Goal: Task Accomplishment & Management: Manage account settings

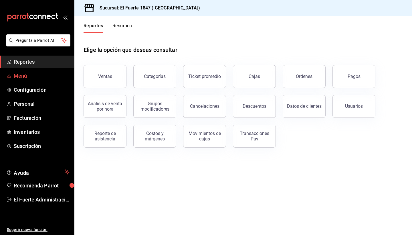
click at [23, 78] on span "Menú" at bounding box center [42, 76] width 56 height 8
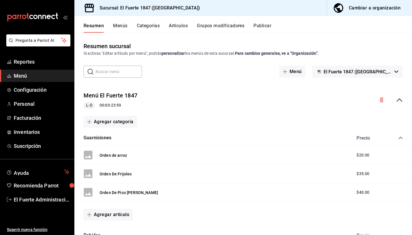
click at [170, 27] on button "Artículos" at bounding box center [178, 28] width 19 height 10
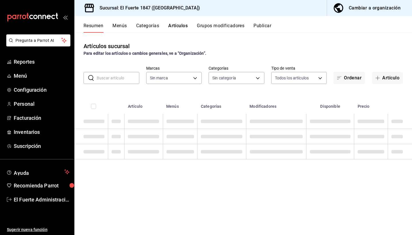
click at [104, 79] on input "text" at bounding box center [118, 77] width 43 height 11
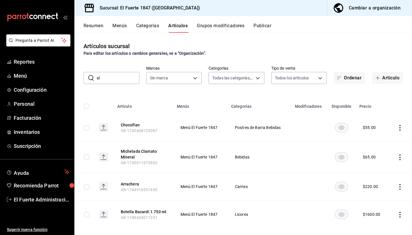
type input "al"
type input "a57cc6a3-2eb9-4af0-9c82-010c0ffd6b45,29f6cd5d-ae17-48aa-91df-21383872b3a8,d91ea…"
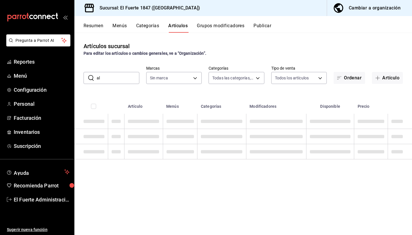
type input "ce3dd451-95c0-46f4-90fb-a88eaf982846"
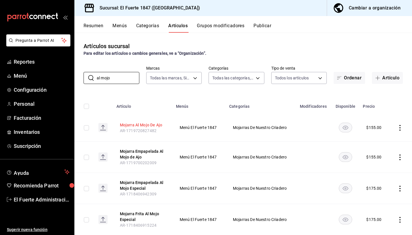
type input "al mojo"
click at [149, 124] on button "Mojarra Al Mojo De Ajo" at bounding box center [143, 125] width 46 height 6
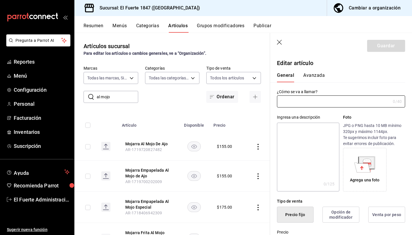
type input "Mojarra Al Mojo De Ajo"
type input "AR-1719720827482"
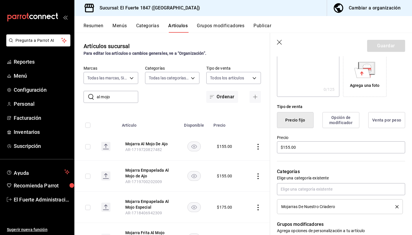
scroll to position [97, 0]
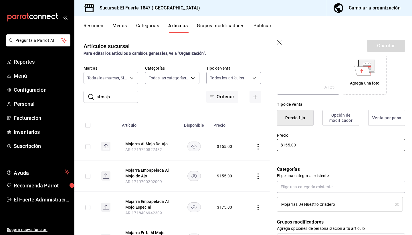
click at [288, 145] on input "$155.00" at bounding box center [341, 145] width 128 height 12
type input "$165.00"
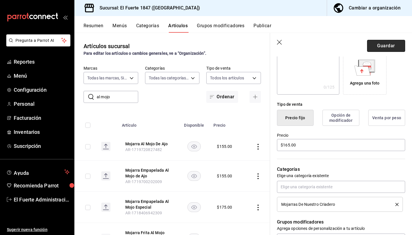
click at [383, 49] on button "Guardar" at bounding box center [386, 46] width 38 height 12
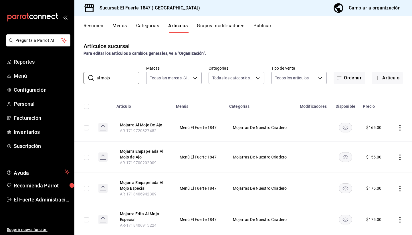
drag, startPoint x: 125, startPoint y: 78, endPoint x: 85, endPoint y: 71, distance: 40.7
click at [86, 71] on div "​ al mojo ​ Marcas Todas las marcas, Sin marca ce3dd451-95c0-46f4-90fb-a88eaf98…" at bounding box center [243, 75] width 338 height 18
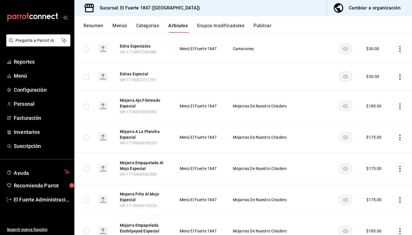
scroll to position [100, 0]
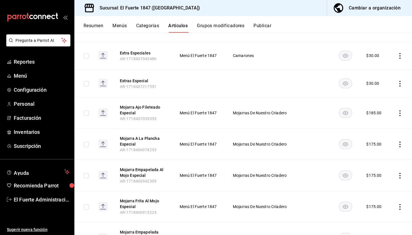
type input "espec"
click at [88, 115] on input "checkbox" at bounding box center [86, 112] width 5 height 5
checkbox input "true"
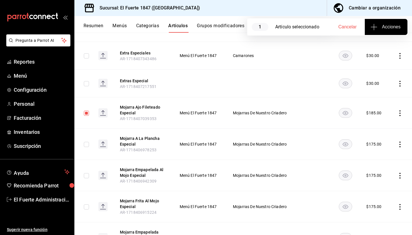
click at [374, 31] on button "Acciones" at bounding box center [386, 27] width 43 height 16
click at [378, 30] on div at bounding box center [206, 117] width 412 height 235
click at [88, 144] on input "checkbox" at bounding box center [86, 144] width 5 height 5
checkbox input "true"
click at [372, 29] on icon "button" at bounding box center [373, 26] width 7 height 7
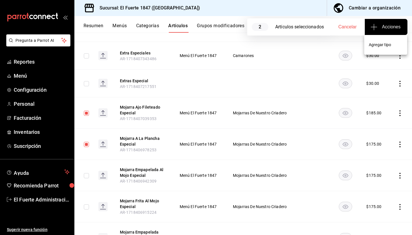
click at [348, 26] on div at bounding box center [206, 117] width 412 height 235
click at [346, 28] on span "Cancelar" at bounding box center [347, 26] width 18 height 5
checkbox input "false"
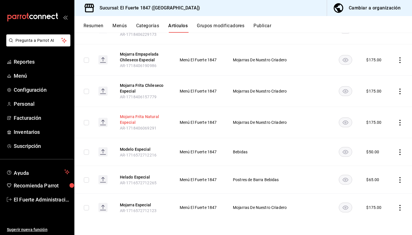
scroll to position [0, 0]
click at [150, 118] on button "Mojarra Frita Natural Especial" at bounding box center [143, 119] width 46 height 11
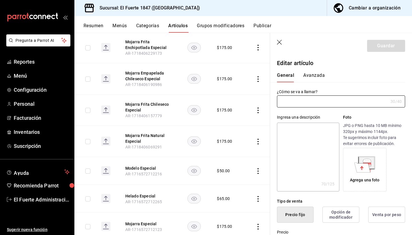
type input "Mojarra Frita Natural Especial"
type textarea "Arroz con plátanos, frijoles con queso, ensalada y papas a la francesa"
type textarea "x"
type input "$175.00"
type input "AR-1718406069291"
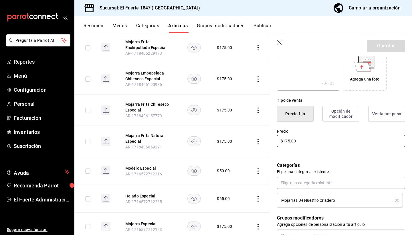
scroll to position [102, 0]
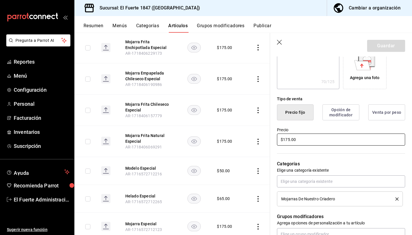
click at [288, 140] on input "$175.00" at bounding box center [341, 139] width 128 height 12
type textarea "x"
type input "$15.00"
type textarea "x"
type input "$195.00"
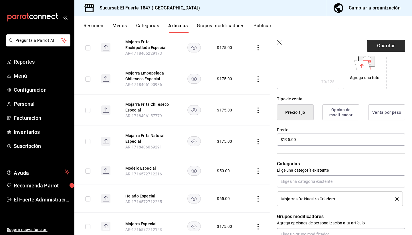
click at [380, 44] on button "Guardar" at bounding box center [386, 46] width 38 height 12
type textarea "x"
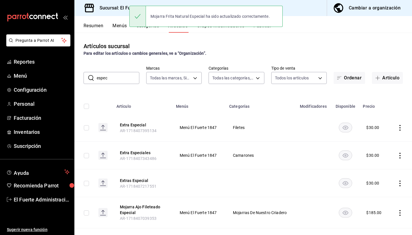
drag, startPoint x: 113, startPoint y: 80, endPoint x: 93, endPoint y: 77, distance: 20.2
click at [93, 77] on div "​ espec ​" at bounding box center [112, 78] width 56 height 12
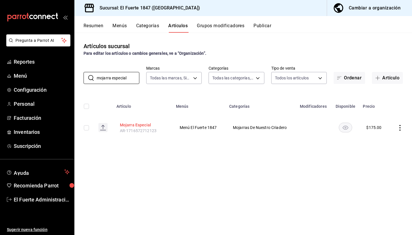
type input "mojarra especial"
click at [140, 122] on button "Mojarra Especial" at bounding box center [143, 125] width 46 height 6
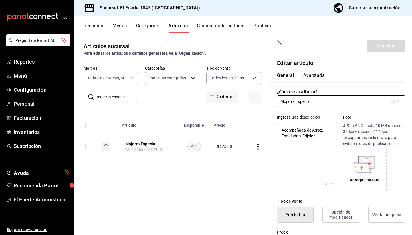
type textarea "x"
type input "$175.00"
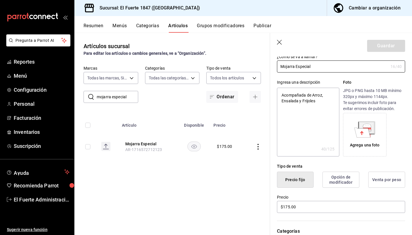
scroll to position [140, 0]
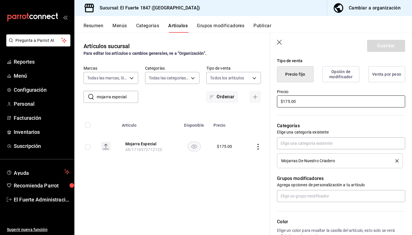
click at [288, 103] on input "$175.00" at bounding box center [341, 101] width 128 height 12
type textarea "x"
type input "$15.00"
type textarea "x"
type input "$195.00"
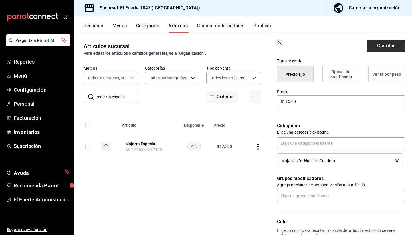
click at [376, 41] on button "Guardar" at bounding box center [386, 46] width 38 height 12
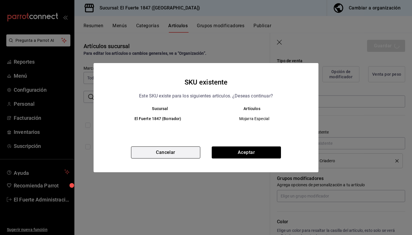
click at [186, 153] on button "Cancelar" at bounding box center [165, 152] width 69 height 12
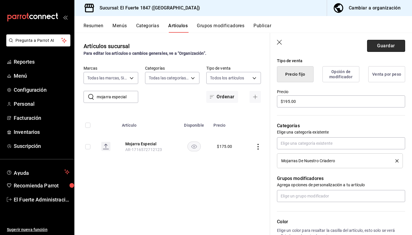
click at [375, 45] on button "Guardar" at bounding box center [386, 46] width 38 height 12
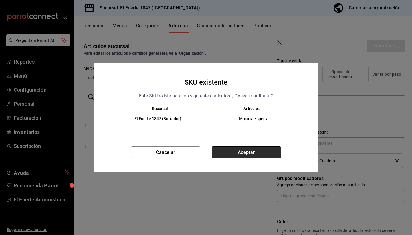
click at [260, 154] on button "Aceptar" at bounding box center [246, 152] width 69 height 12
type textarea "x"
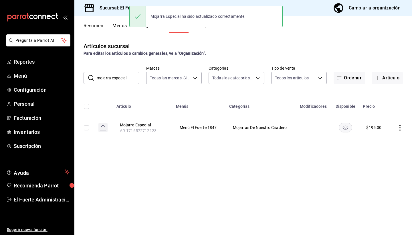
drag, startPoint x: 111, startPoint y: 79, endPoint x: 90, endPoint y: 77, distance: 20.9
click at [90, 77] on div "​ mojarra especial ​" at bounding box center [112, 78] width 56 height 12
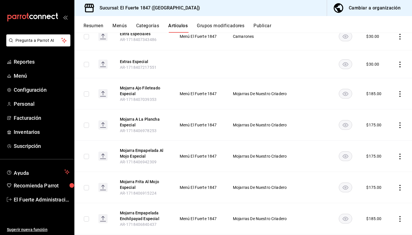
scroll to position [116, 0]
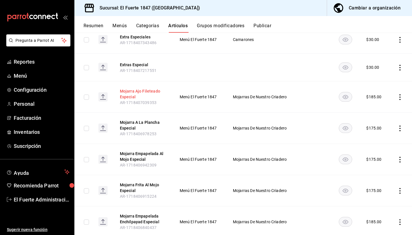
type input "especial"
click at [135, 90] on button "Mojarra Ajo Fileteado Especial" at bounding box center [143, 93] width 46 height 11
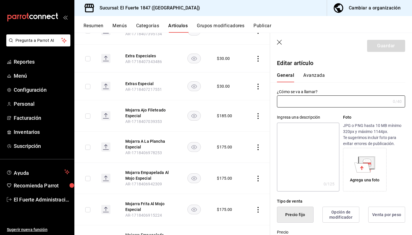
type input "Mojarra Ajo Fileteado Especial"
type input "$185.00"
type input "AR-1718407039353"
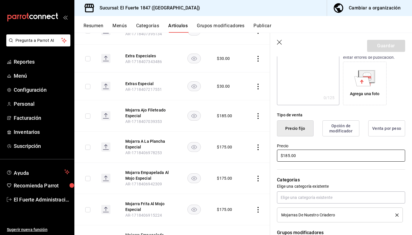
click at [287, 157] on input "$185.00" at bounding box center [341, 155] width 128 height 12
type input "$195.00"
click at [388, 43] on button "Guardar" at bounding box center [386, 46] width 38 height 12
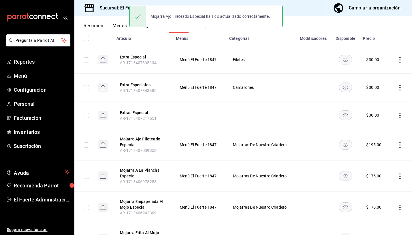
scroll to position [85, 0]
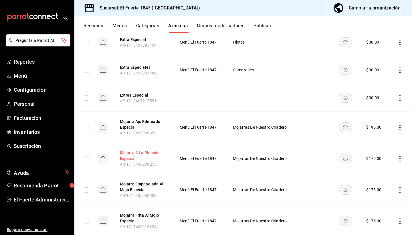
click at [147, 156] on button "Mojarra A La Plancha Especial" at bounding box center [143, 155] width 46 height 11
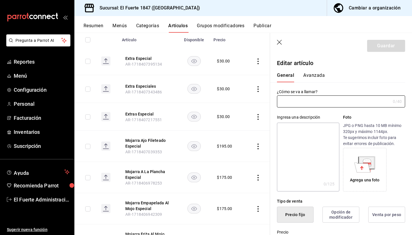
type input "Mojarra A La Plancha Especial"
type input "$175.00"
type input "AR-1718406978253"
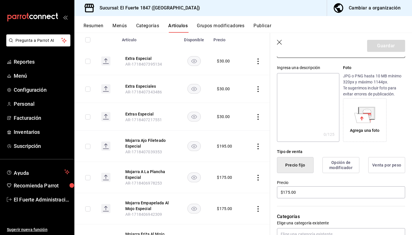
scroll to position [52, 0]
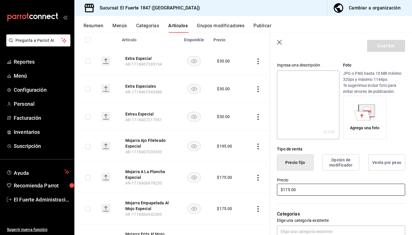
click at [288, 191] on input "$175.00" at bounding box center [341, 189] width 128 height 12
type input "$195.00"
click at [375, 46] on button "Guardar" at bounding box center [386, 46] width 38 height 12
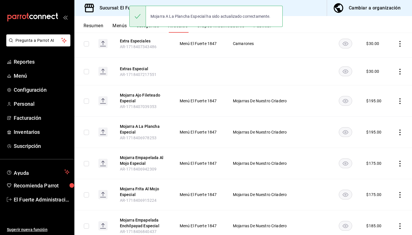
scroll to position [112, 0]
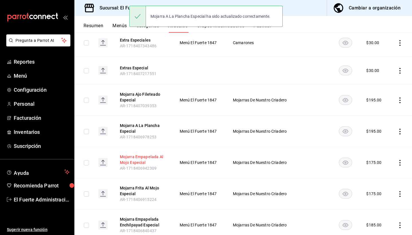
click at [147, 161] on button "Mojarra Empapelada Al Mojo Especial" at bounding box center [143, 159] width 46 height 11
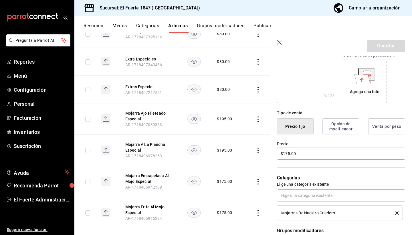
scroll to position [100, 0]
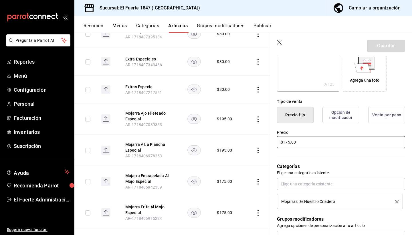
click at [288, 143] on input "$175.00" at bounding box center [341, 142] width 128 height 12
type input "$195.00"
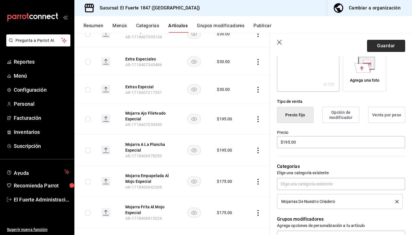
click at [384, 45] on button "Guardar" at bounding box center [386, 46] width 38 height 12
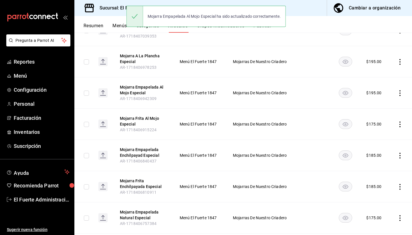
scroll to position [183, 0]
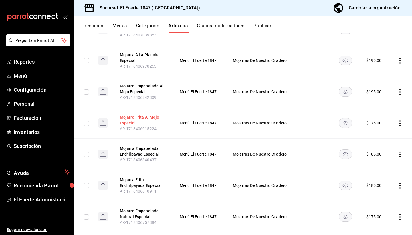
click at [150, 119] on button "Mojarra Frita Al Mojo Especial" at bounding box center [143, 119] width 46 height 11
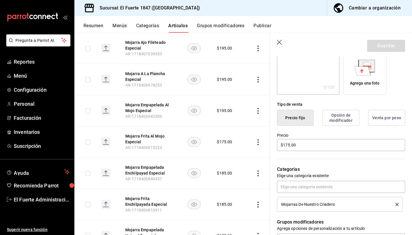
scroll to position [107, 0]
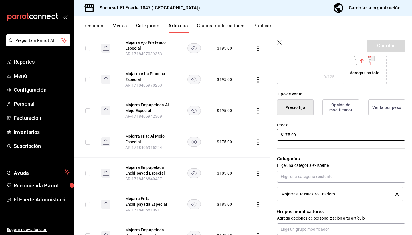
click at [286, 135] on input "$175.00" at bounding box center [341, 134] width 128 height 12
type input "$195.00"
click at [378, 49] on button "Guardar" at bounding box center [386, 46] width 38 height 12
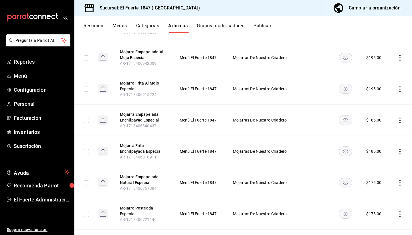
scroll to position [221, 0]
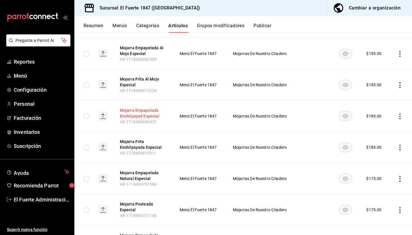
click at [143, 115] on button "Mojarra Empapelada Enchilpayad Especial" at bounding box center [143, 112] width 46 height 11
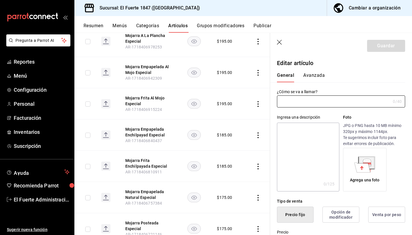
type input "Mojarra Empapelada Enchilpayad Especial"
type input "$185.00"
type input "AR-1718406840437"
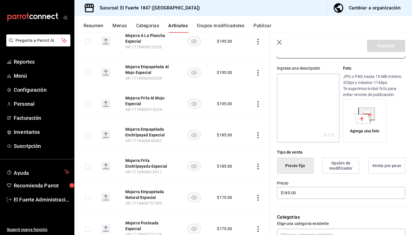
scroll to position [54, 0]
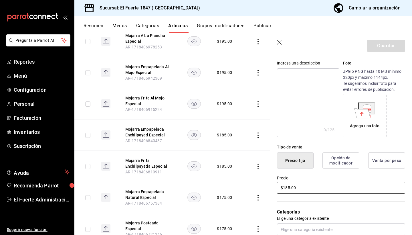
click at [289, 187] on input "$185.00" at bounding box center [341, 187] width 128 height 12
type input "$195.00"
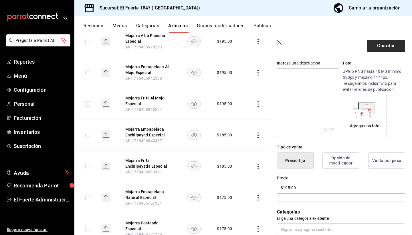
click at [378, 44] on button "Guardar" at bounding box center [386, 46] width 38 height 12
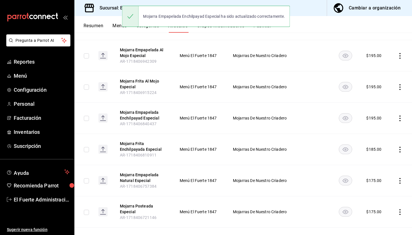
scroll to position [222, 0]
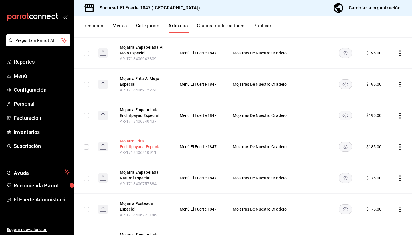
click at [130, 148] on button "Mojarra Frita Enchilpayada Especial" at bounding box center [143, 143] width 46 height 11
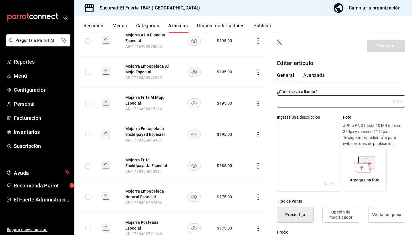
type input "Mojarra Frita Enchilpayada Especial"
type input "$185.00"
type input "AR-1718406810911"
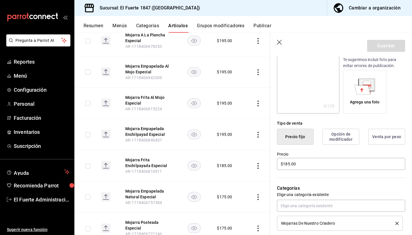
scroll to position [83, 0]
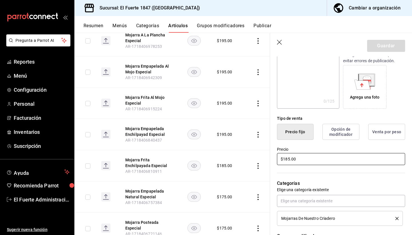
click at [287, 161] on input "$185.00" at bounding box center [341, 159] width 128 height 12
click at [287, 157] on input "$185.00" at bounding box center [341, 159] width 128 height 12
type input "$195.00"
click at [385, 44] on button "Guardar" at bounding box center [386, 46] width 38 height 12
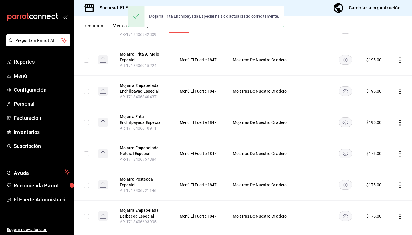
scroll to position [247, 0]
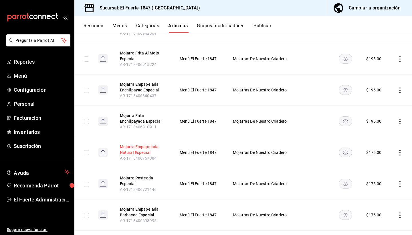
click at [128, 145] on button "Mojarra Empapelada Natural Especial" at bounding box center [143, 149] width 46 height 11
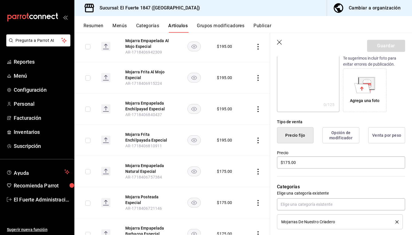
scroll to position [142, 0]
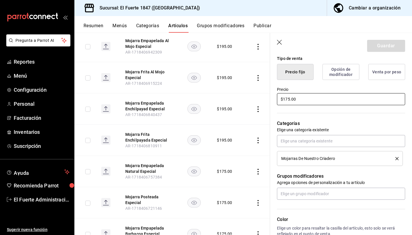
click at [287, 101] on input "$175.00" at bounding box center [341, 99] width 128 height 12
type input "$195.00"
click at [375, 48] on button "Guardar" at bounding box center [386, 46] width 38 height 12
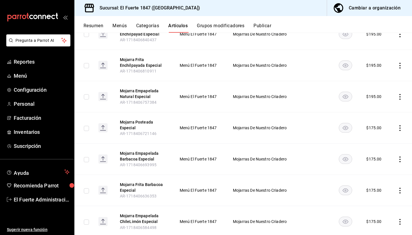
scroll to position [303, 0]
click at [137, 123] on button "Mojarra Posteada Especial" at bounding box center [143, 124] width 46 height 11
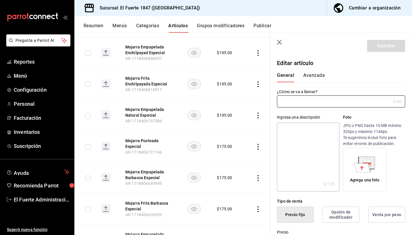
type input "Mojarra Posteada Especial"
type input "$175.00"
type input "AR-1718406721146"
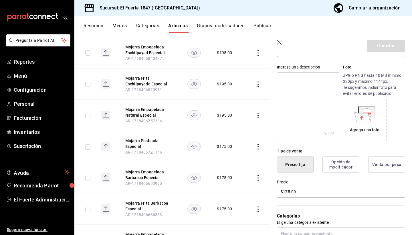
scroll to position [50, 0]
click at [287, 191] on input "$175.00" at bounding box center [341, 191] width 128 height 12
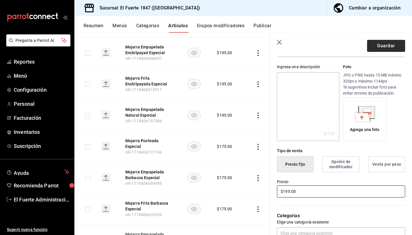
type input "$195.00"
click at [383, 44] on button "Guardar" at bounding box center [386, 46] width 38 height 12
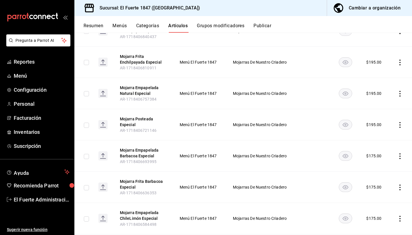
scroll to position [322, 0]
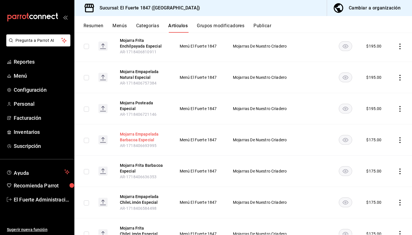
click at [138, 136] on button "Mojarra Empapelada Barbacoa Especial" at bounding box center [143, 136] width 46 height 11
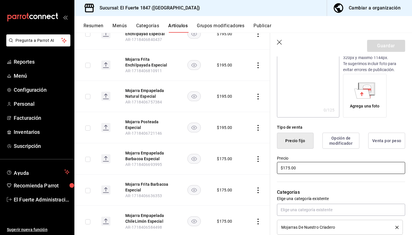
scroll to position [75, 0]
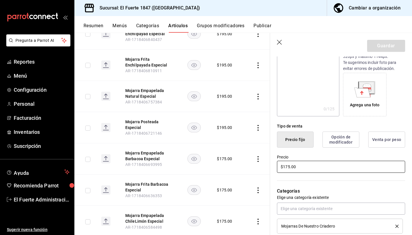
click at [288, 166] on input "$175.00" at bounding box center [341, 166] width 128 height 12
type input "$195.00"
click at [381, 47] on button "Guardar" at bounding box center [386, 46] width 38 height 12
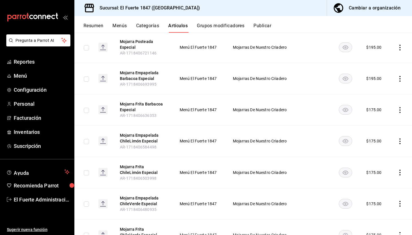
scroll to position [387, 0]
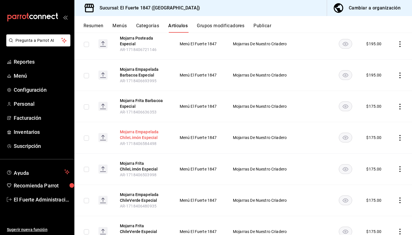
click at [137, 132] on button "Mojarra Empapelada ChileLimón Especial" at bounding box center [143, 134] width 46 height 11
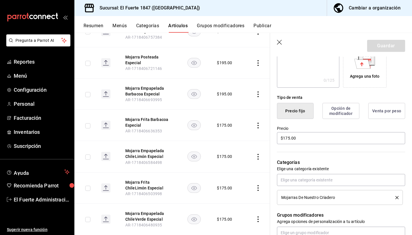
scroll to position [138, 0]
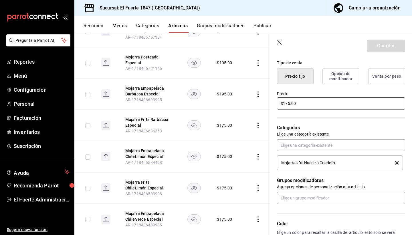
click at [287, 103] on input "$175.00" at bounding box center [341, 103] width 128 height 12
type input "$195.00"
click at [375, 46] on button "Guardar" at bounding box center [386, 46] width 38 height 12
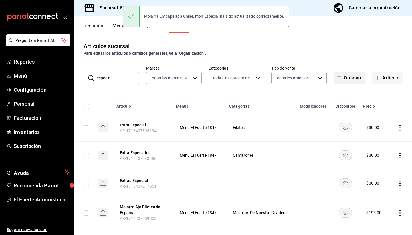
click at [346, 74] on button "Ordenar" at bounding box center [349, 78] width 31 height 12
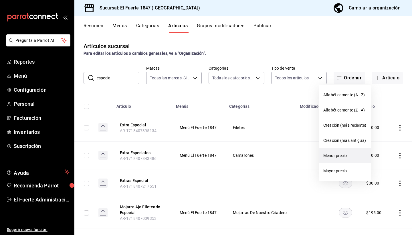
click at [342, 156] on span "Menor precio" at bounding box center [344, 155] width 43 height 6
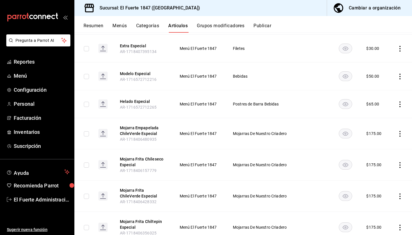
scroll to position [143, 0]
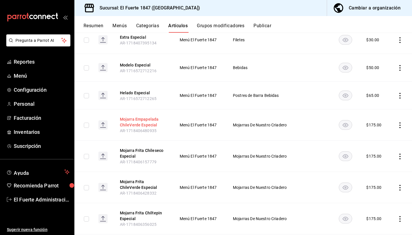
click at [140, 120] on button "Mojarra Empapelada ChileVerde Especial" at bounding box center [143, 121] width 46 height 11
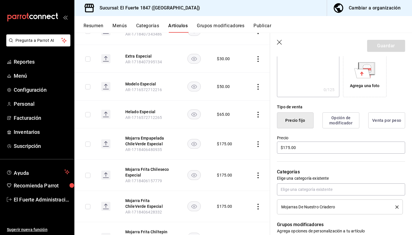
scroll to position [94, 0]
click at [288, 148] on input "$175.00" at bounding box center [341, 148] width 128 height 12
type input "$195.00"
click at [371, 47] on button "Guardar" at bounding box center [386, 46] width 38 height 12
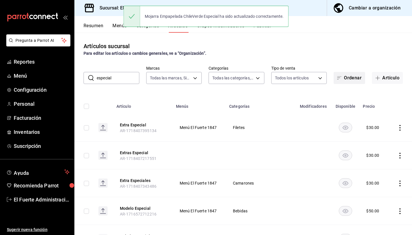
click at [342, 80] on button "Ordenar" at bounding box center [349, 78] width 31 height 12
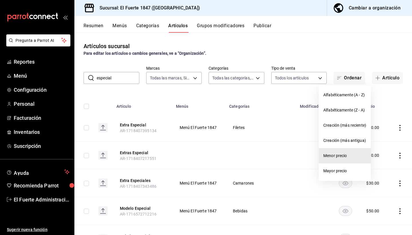
click at [309, 89] on div at bounding box center [206, 117] width 412 height 235
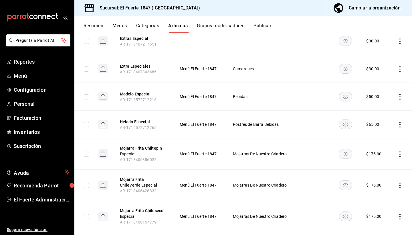
scroll to position [116, 0]
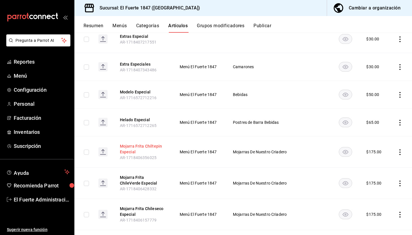
click at [142, 145] on button "Mojarra Frita Chiltepin Especial" at bounding box center [143, 148] width 46 height 11
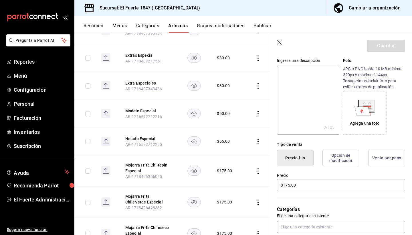
scroll to position [69, 0]
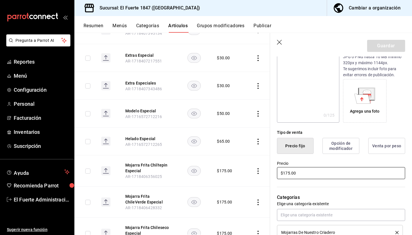
click at [288, 174] on input "$175.00" at bounding box center [341, 173] width 128 height 12
type input "$195.00"
click at [379, 45] on button "Guardar" at bounding box center [386, 46] width 38 height 12
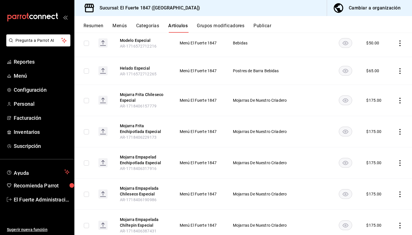
scroll to position [168, 0]
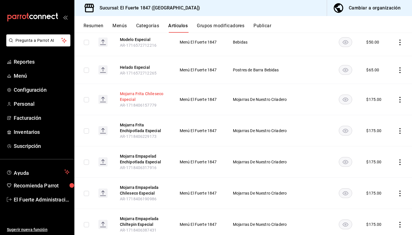
click at [133, 94] on button "Mojarra Frita Chileseco Especial" at bounding box center [143, 96] width 46 height 11
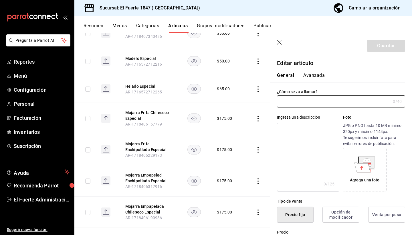
type input "Mojarra Frita Chileseco Especial"
type input "$175.00"
type input "AR-1718406157779"
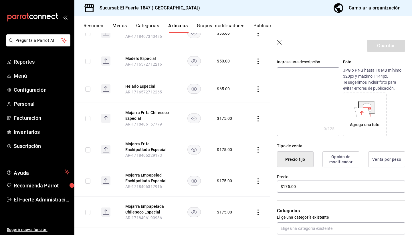
scroll to position [57, 0]
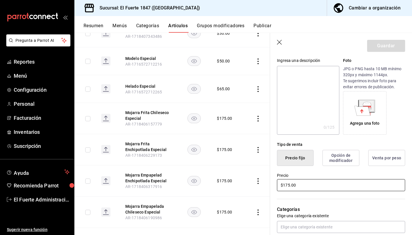
click at [288, 185] on input "$175.00" at bounding box center [341, 185] width 128 height 12
type input "$195.00"
click at [376, 49] on button "Guardar" at bounding box center [386, 46] width 38 height 12
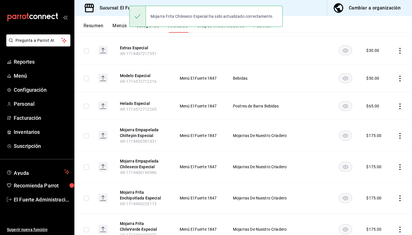
scroll to position [219, 0]
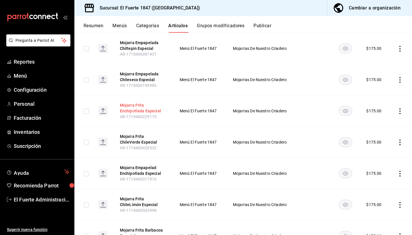
click at [134, 105] on button "Mojarra Frita Enchipotlada Especial" at bounding box center [143, 107] width 46 height 11
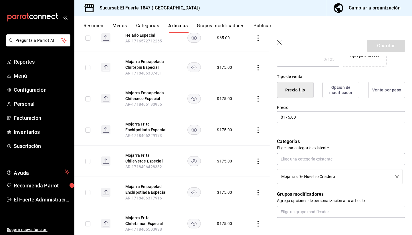
scroll to position [135, 0]
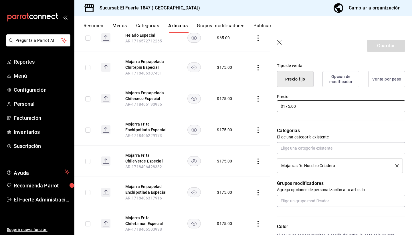
click at [287, 106] on input "$175.00" at bounding box center [341, 106] width 128 height 12
type input "$195.00"
click at [372, 51] on button "Guardar" at bounding box center [386, 46] width 38 height 12
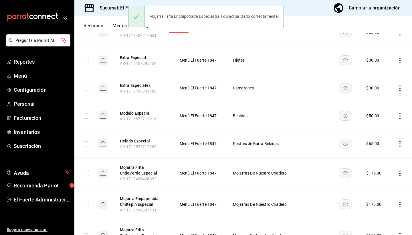
scroll to position [102, 0]
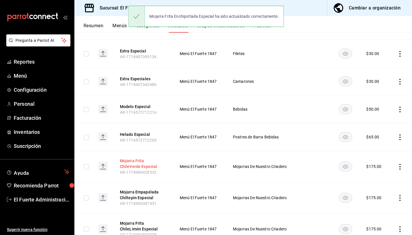
click at [140, 162] on button "Mojarra Frita ChileVerde Especial" at bounding box center [143, 163] width 46 height 11
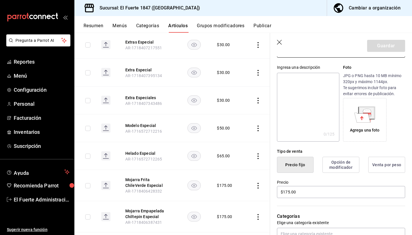
scroll to position [55, 0]
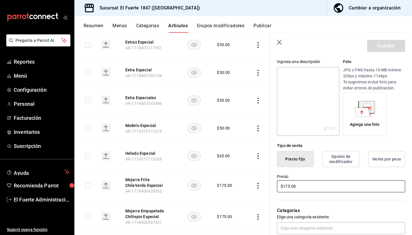
click at [288, 185] on input "$175.00" at bounding box center [341, 186] width 128 height 12
type input "$195.00"
click at [382, 43] on button "Guardar" at bounding box center [386, 46] width 38 height 12
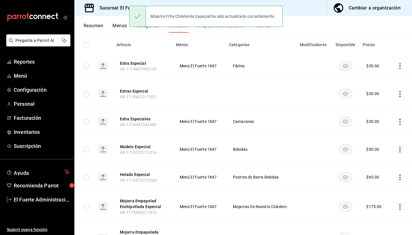
scroll to position [193, 0]
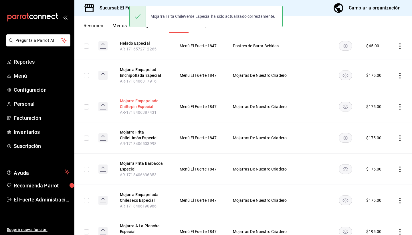
click at [140, 103] on button "Mojarra Empapelada Chiltepin Especial" at bounding box center [143, 103] width 46 height 11
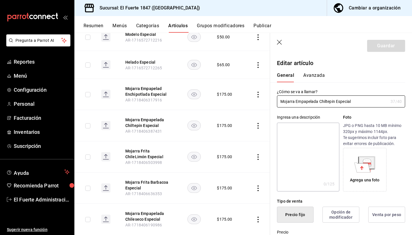
scroll to position [74, 0]
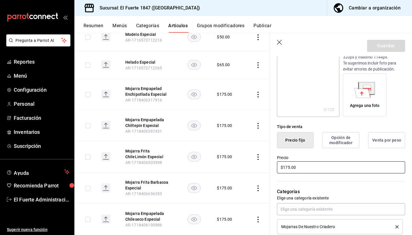
click at [288, 166] on input "$175.00" at bounding box center [341, 167] width 128 height 12
type input "$195.00"
click at [377, 46] on button "Guardar" at bounding box center [386, 46] width 38 height 12
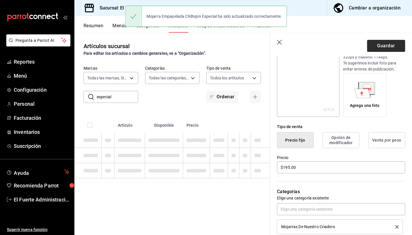
type input "AR-1758345678028"
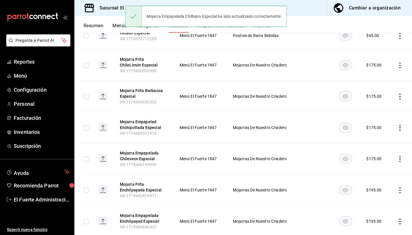
scroll to position [203, 0]
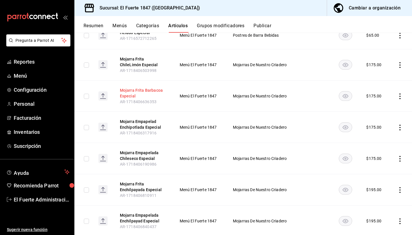
click at [146, 91] on button "Mojarra Frita Barbacoa Especial" at bounding box center [143, 92] width 46 height 11
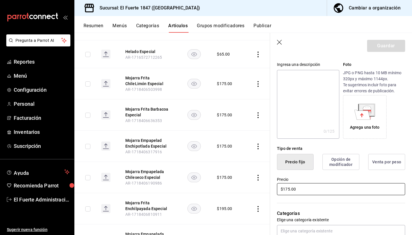
scroll to position [54, 0]
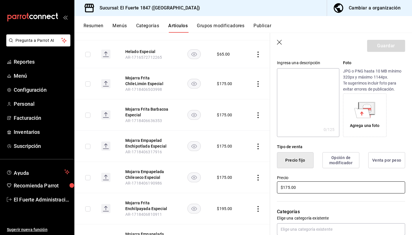
click at [288, 187] on input "$175.00" at bounding box center [341, 187] width 128 height 12
type input "$195.00"
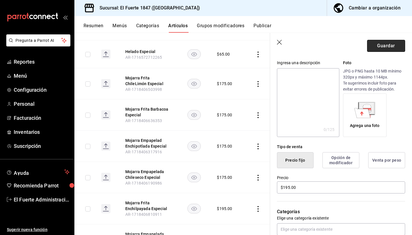
click at [377, 46] on button "Guardar" at bounding box center [386, 46] width 38 height 12
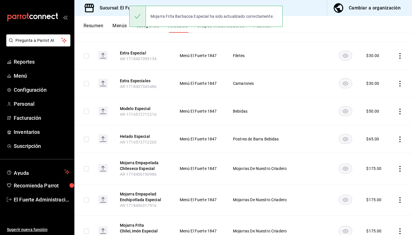
scroll to position [102, 0]
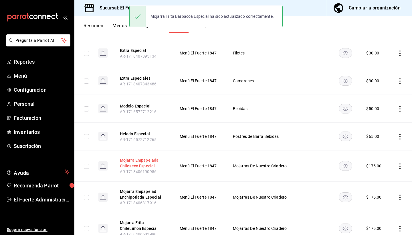
click at [139, 160] on button "Mojarra Empapelada Chileseco Especial" at bounding box center [143, 162] width 46 height 11
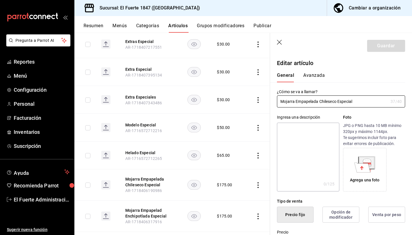
scroll to position [66, 0]
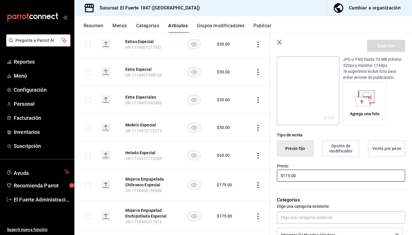
click at [287, 177] on input "$175.00" at bounding box center [341, 175] width 128 height 12
type input "$195.00"
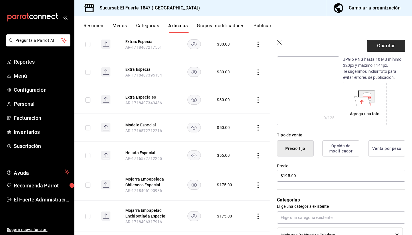
click at [384, 44] on button "Guardar" at bounding box center [386, 46] width 38 height 12
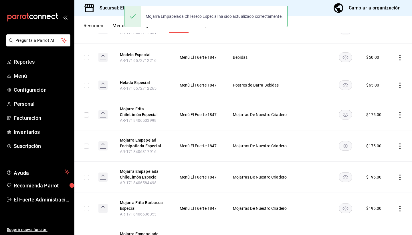
scroll to position [154, 0]
click at [140, 110] on button "Mojarra Frita ChileLimón Especial" at bounding box center [143, 110] width 46 height 11
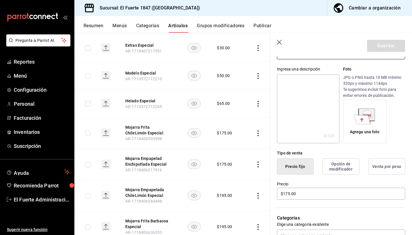
scroll to position [57, 0]
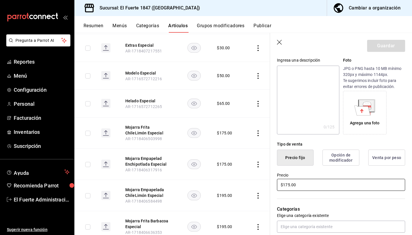
click at [287, 184] on input "$175.00" at bounding box center [341, 185] width 128 height 12
type input "$195.00"
click at [394, 46] on button "Guardar" at bounding box center [386, 46] width 38 height 12
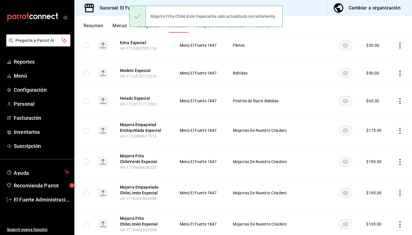
scroll to position [138, 0]
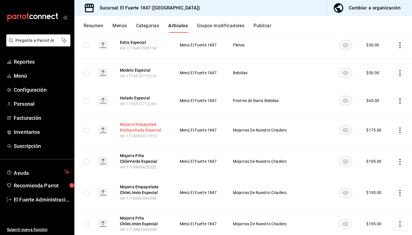
click at [143, 132] on button "Mojarra Empapelad Enchipotlada Especial" at bounding box center [143, 126] width 46 height 11
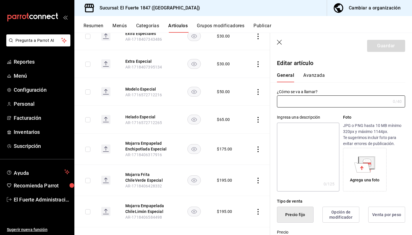
type input "Mojarra Empapelad Enchipotlada Especial"
type input "$175.00"
type input "AR-1718406317916"
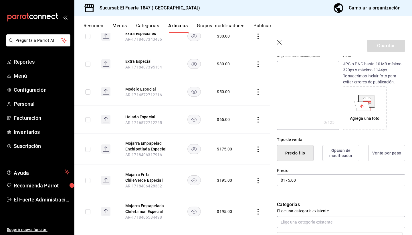
scroll to position [76, 0]
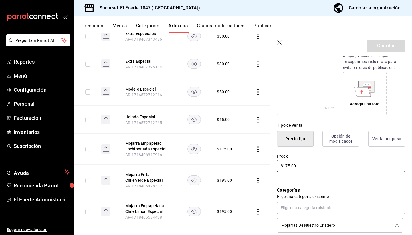
click at [287, 168] on input "$175.00" at bounding box center [341, 166] width 128 height 12
click at [288, 164] on input "$175.00" at bounding box center [341, 166] width 128 height 12
type input "$195.00"
click at [387, 44] on button "Guardar" at bounding box center [386, 46] width 38 height 12
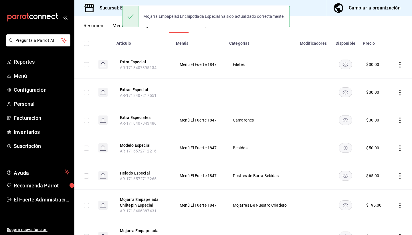
scroll to position [63, 0]
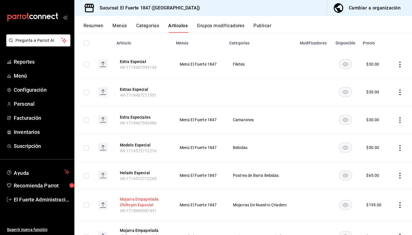
click at [136, 205] on button "Mojarra Empapelada Chiltepin Especial" at bounding box center [143, 201] width 46 height 11
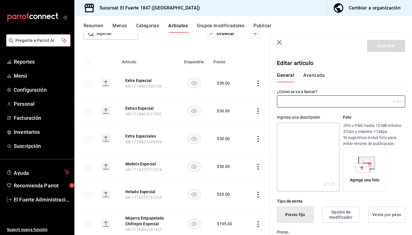
click at [277, 43] on icon "button" at bounding box center [280, 43] width 6 height 6
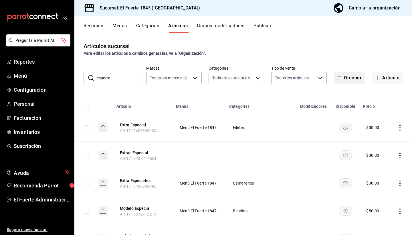
click at [347, 78] on button "Ordenar" at bounding box center [349, 78] width 31 height 12
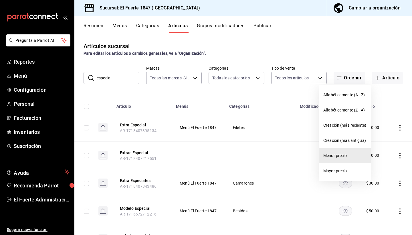
click at [343, 152] on li "Menor precio" at bounding box center [345, 155] width 52 height 15
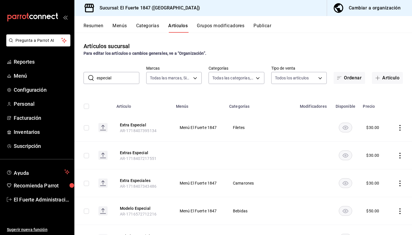
drag, startPoint x: 112, startPoint y: 79, endPoint x: 92, endPoint y: 77, distance: 20.1
click at [92, 77] on div "​ especial ​" at bounding box center [112, 78] width 56 height 12
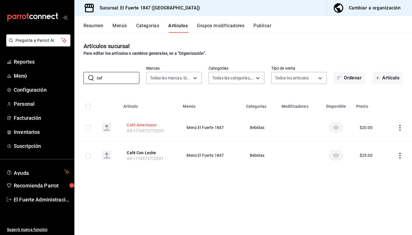
type input "caf"
click at [143, 126] on button "Café Americano" at bounding box center [150, 125] width 46 height 6
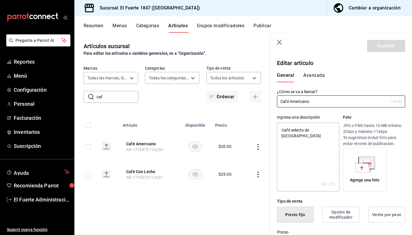
type textarea "x"
type input "$20.00"
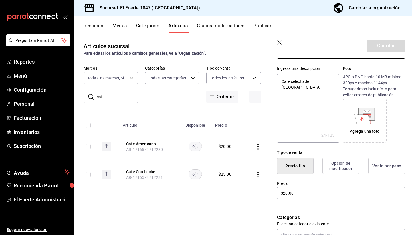
scroll to position [49, 0]
click at [287, 192] on input "$20.00" at bounding box center [341, 193] width 128 height 12
type textarea "x"
type input "$2.00"
type textarea "x"
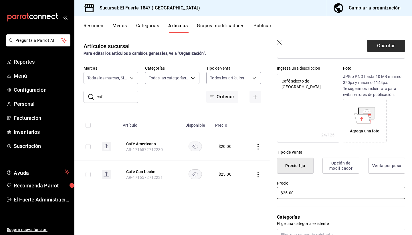
type input "$25.00"
click at [379, 47] on button "Guardar" at bounding box center [386, 46] width 38 height 12
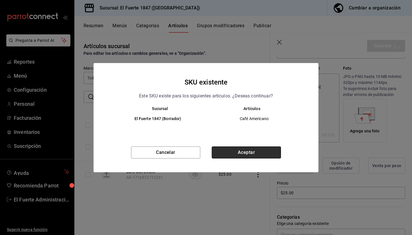
click at [247, 152] on button "Aceptar" at bounding box center [246, 152] width 69 height 12
type textarea "x"
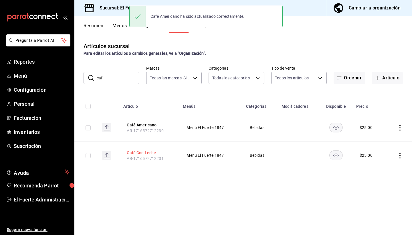
click at [143, 153] on button "Café Con Leche" at bounding box center [150, 153] width 46 height 6
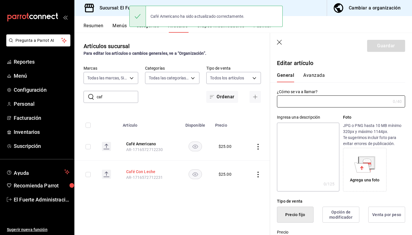
type input "Café Con Leche"
type textarea "Café selecto de [GEOGRAPHIC_DATA]"
type textarea "x"
type input "$25.00"
type input "AR-1716572712231"
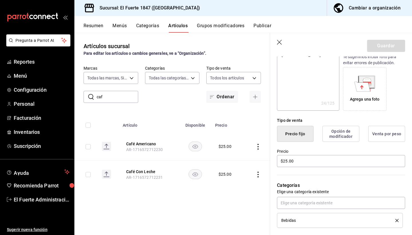
scroll to position [81, 0]
click at [288, 163] on input "$25.00" at bounding box center [341, 160] width 128 height 12
click at [287, 159] on input "$25.00" at bounding box center [341, 160] width 128 height 12
type textarea "x"
type input "$2.00"
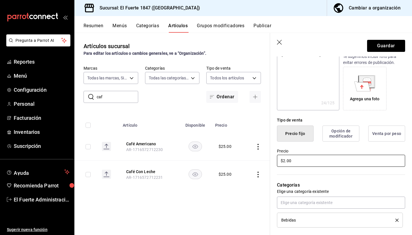
type textarea "x"
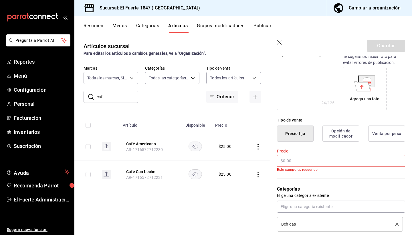
type textarea "x"
type input "$3.00"
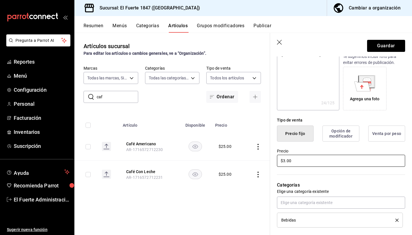
type textarea "x"
type input "$30.00"
click at [374, 45] on button "Guardar" at bounding box center [386, 46] width 38 height 12
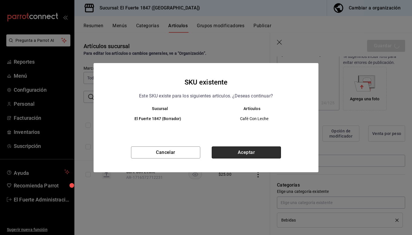
click at [250, 150] on button "Aceptar" at bounding box center [246, 152] width 69 height 12
type textarea "x"
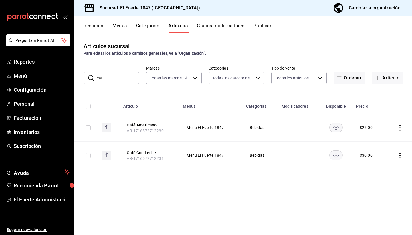
drag, startPoint x: 127, startPoint y: 80, endPoint x: 98, endPoint y: 75, distance: 29.6
click at [98, 75] on input "caf" at bounding box center [118, 77] width 43 height 11
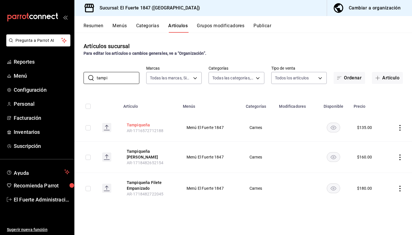
type input "tampi"
click at [140, 126] on button "Tampiqueña" at bounding box center [150, 125] width 46 height 6
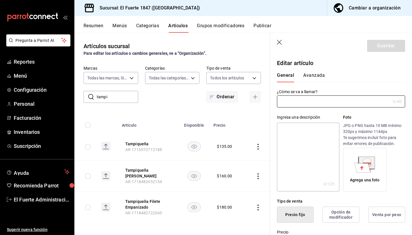
type input "Tampiqueña"
type textarea "Acompañada de Arroz, Ensalada y Frijoles"
type textarea "x"
type input "$135.00"
type input "AR-1716572712188"
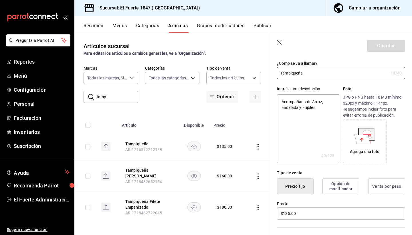
scroll to position [32, 0]
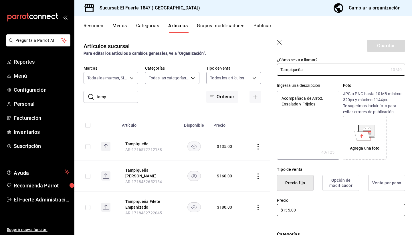
click at [289, 210] on input "$135.00" at bounding box center [341, 210] width 128 height 12
type textarea "x"
type input "$13.00"
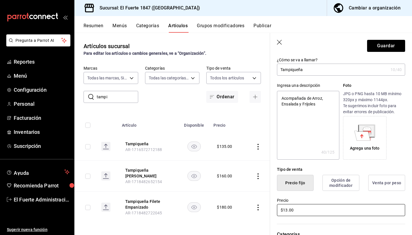
type textarea "x"
type input "$1.00"
type textarea "x"
type input "$15.00"
type textarea "x"
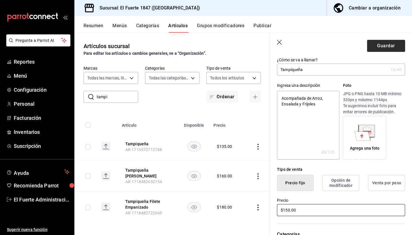
type input "$150.00"
click at [383, 42] on button "Guardar" at bounding box center [386, 46] width 38 height 12
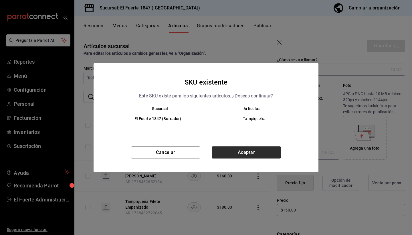
click at [248, 156] on button "Aceptar" at bounding box center [246, 152] width 69 height 12
type textarea "x"
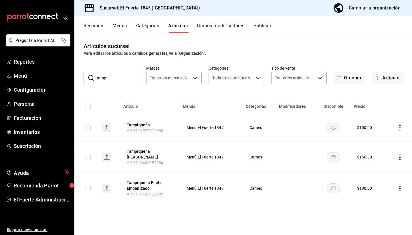
drag, startPoint x: 113, startPoint y: 79, endPoint x: 93, endPoint y: 80, distance: 20.6
click at [93, 80] on div "​ tampi ​" at bounding box center [112, 78] width 56 height 12
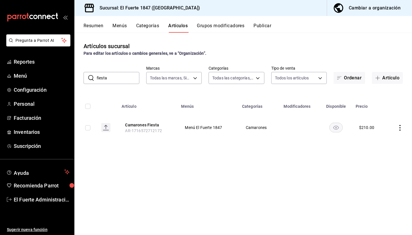
drag, startPoint x: 116, startPoint y: 78, endPoint x: 87, endPoint y: 76, distance: 29.6
click at [88, 76] on div "​ fiesta ​" at bounding box center [112, 78] width 56 height 12
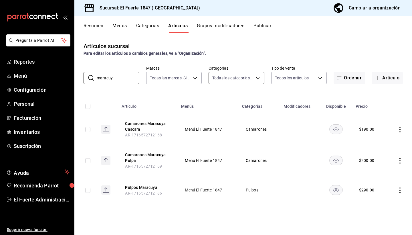
type input "maracuy"
click at [254, 80] on body "Pregunta a Parrot AI Reportes Menú Configuración Personal Facturación Inventari…" at bounding box center [206, 117] width 412 height 235
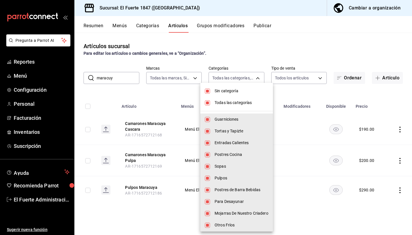
click at [208, 92] on input "checkbox" at bounding box center [207, 90] width 5 height 5
checkbox input "false"
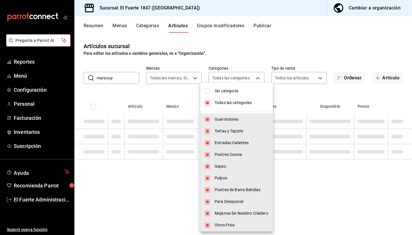
click at [208, 102] on input "checkbox" at bounding box center [207, 102] width 5 height 5
checkbox input "false"
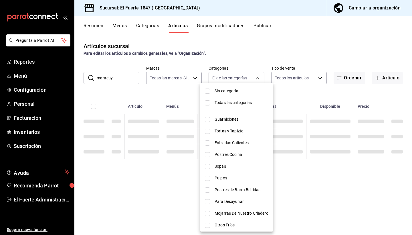
checkbox input "false"
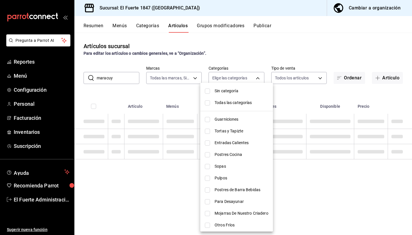
checkbox input "false"
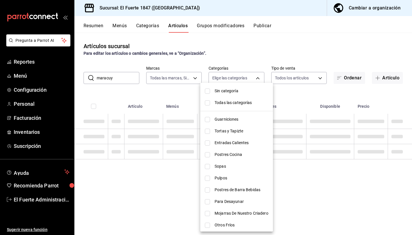
checkbox input "false"
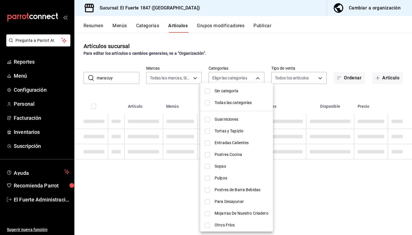
checkbox input "false"
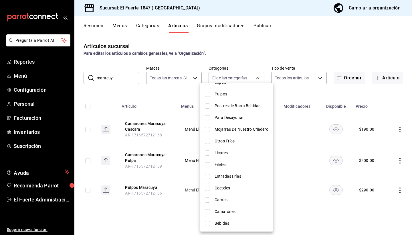
scroll to position [84, 0]
click at [207, 212] on input "checkbox" at bounding box center [207, 211] width 5 height 5
checkbox input "true"
type input "bffbe073-9eca-4c2e-bae6-9d6518f4dc31"
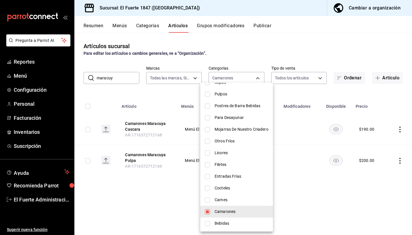
click at [141, 214] on div at bounding box center [206, 117] width 412 height 235
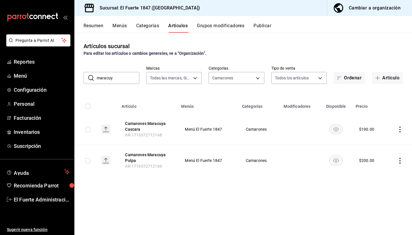
drag, startPoint x: 113, startPoint y: 78, endPoint x: 86, endPoint y: 77, distance: 26.9
click at [86, 77] on div "​ maracuy ​" at bounding box center [112, 78] width 56 height 12
drag, startPoint x: 113, startPoint y: 77, endPoint x: 95, endPoint y: 74, distance: 17.9
click at [95, 74] on div "​ postea ​" at bounding box center [112, 78] width 56 height 12
drag, startPoint x: 105, startPoint y: 76, endPoint x: 92, endPoint y: 74, distance: 13.3
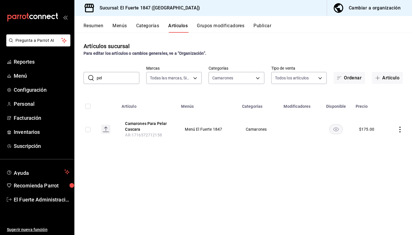
click at [93, 74] on div "​ pel ​" at bounding box center [112, 78] width 56 height 12
drag, startPoint x: 92, startPoint y: 74, endPoint x: 94, endPoint y: 78, distance: 4.0
click at [94, 78] on div "​ empty ​" at bounding box center [112, 78] width 56 height 12
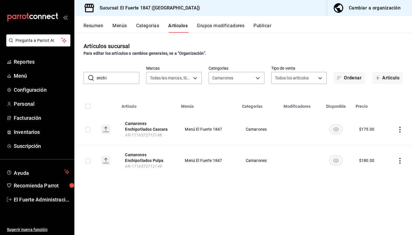
drag, startPoint x: 108, startPoint y: 77, endPoint x: 88, endPoint y: 74, distance: 20.3
click at [88, 74] on div "​ enchi ​" at bounding box center [112, 78] width 56 height 12
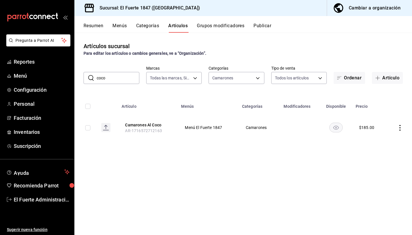
drag, startPoint x: 105, startPoint y: 79, endPoint x: 89, endPoint y: 79, distance: 16.0
click at [89, 79] on div "​ coco ​" at bounding box center [112, 78] width 56 height 12
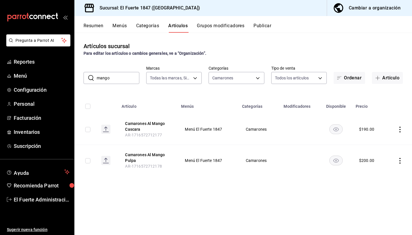
drag, startPoint x: 114, startPoint y: 77, endPoint x: 92, endPoint y: 77, distance: 22.0
click at [93, 77] on div "​ mango ​" at bounding box center [112, 78] width 56 height 12
drag, startPoint x: 114, startPoint y: 80, endPoint x: 95, endPoint y: 79, distance: 19.5
click at [95, 79] on div "​ cacah ​" at bounding box center [112, 78] width 56 height 12
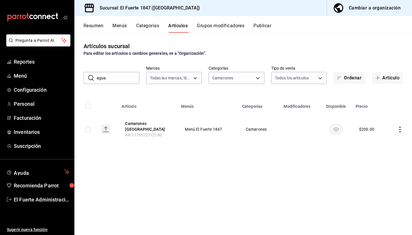
drag, startPoint x: 112, startPoint y: 80, endPoint x: 100, endPoint y: 77, distance: 11.8
click at [100, 77] on input "agua" at bounding box center [118, 77] width 43 height 11
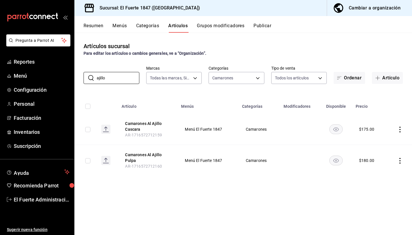
drag, startPoint x: 112, startPoint y: 77, endPoint x: 83, endPoint y: 76, distance: 28.3
click at [84, 77] on div "​ ajillo ​" at bounding box center [112, 78] width 56 height 12
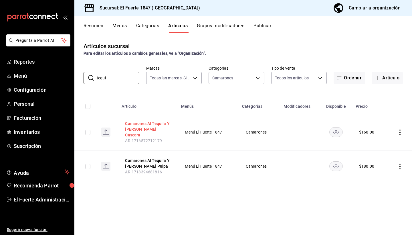
type input "tequi"
click at [149, 128] on button "Camarones Al Tequila Y [PERSON_NAME] Cascara" at bounding box center [148, 128] width 46 height 17
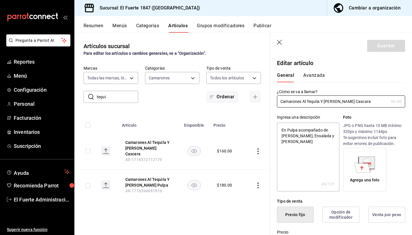
type textarea "x"
type input "$160.00"
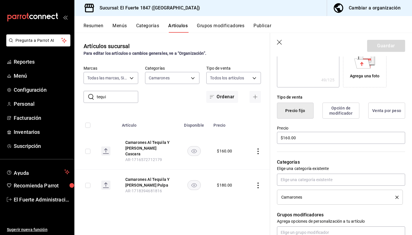
scroll to position [105, 0]
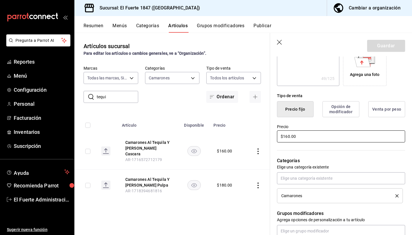
click at [289, 138] on input "$160.00" at bounding box center [341, 136] width 128 height 12
type textarea "x"
type input "$16.00"
type textarea "x"
type input "$1.00"
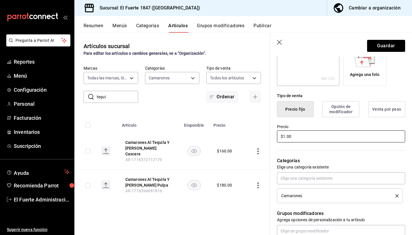
type textarea "x"
type input "$17.00"
type textarea "x"
type input "$175.00"
click at [381, 47] on button "Guardar" at bounding box center [386, 46] width 38 height 12
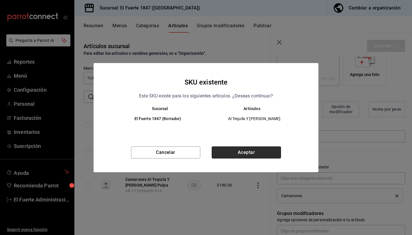
click at [253, 156] on button "Aceptar" at bounding box center [246, 152] width 69 height 12
type textarea "x"
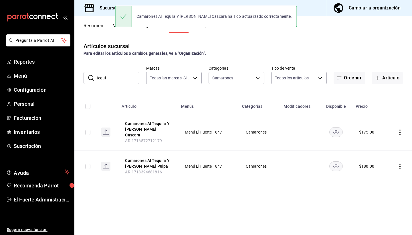
drag, startPoint x: 112, startPoint y: 80, endPoint x: 89, endPoint y: 76, distance: 24.1
click at [89, 76] on div "​ tequi ​" at bounding box center [112, 78] width 56 height 12
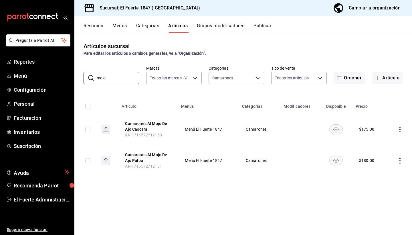
type input "mojo"
click at [266, 27] on button "Publicar" at bounding box center [262, 28] width 18 height 10
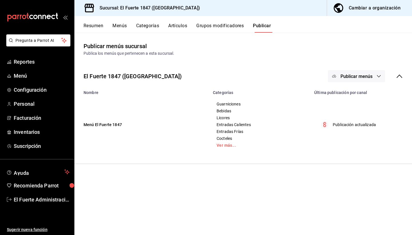
click at [350, 72] on button "Publicar menús" at bounding box center [356, 76] width 57 height 12
click at [346, 94] on div at bounding box center [343, 94] width 16 height 9
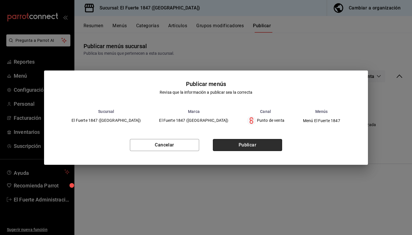
click at [269, 142] on button "Publicar" at bounding box center [247, 145] width 69 height 12
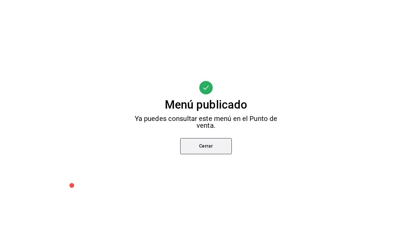
click at [215, 147] on button "Cerrar" at bounding box center [205, 146] width 51 height 16
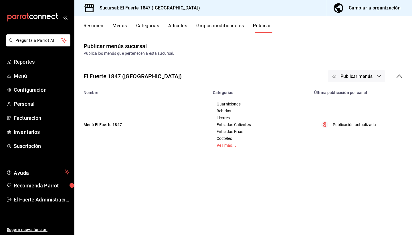
click at [185, 30] on button "Artículos" at bounding box center [177, 28] width 19 height 10
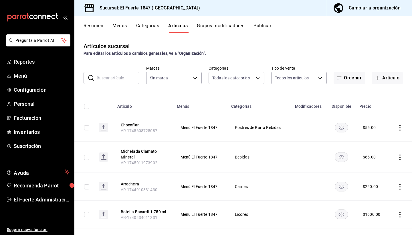
type input "a57cc6a3-2eb9-4af0-9c82-010c0ffd6b45,29f6cd5d-ae17-48aa-91df-21383872b3a8,d91ea…"
click at [124, 75] on input "text" at bounding box center [118, 77] width 43 height 11
type input "ce3dd451-95c0-46f4-90fb-a88eaf982846"
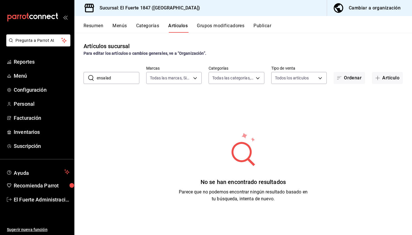
type input "ensalada"
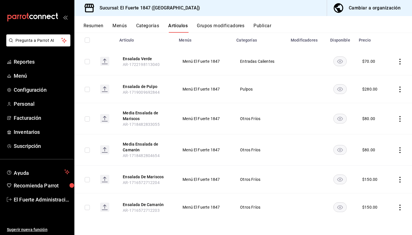
scroll to position [66, 0]
